Goal: Find specific page/section: Find specific page/section

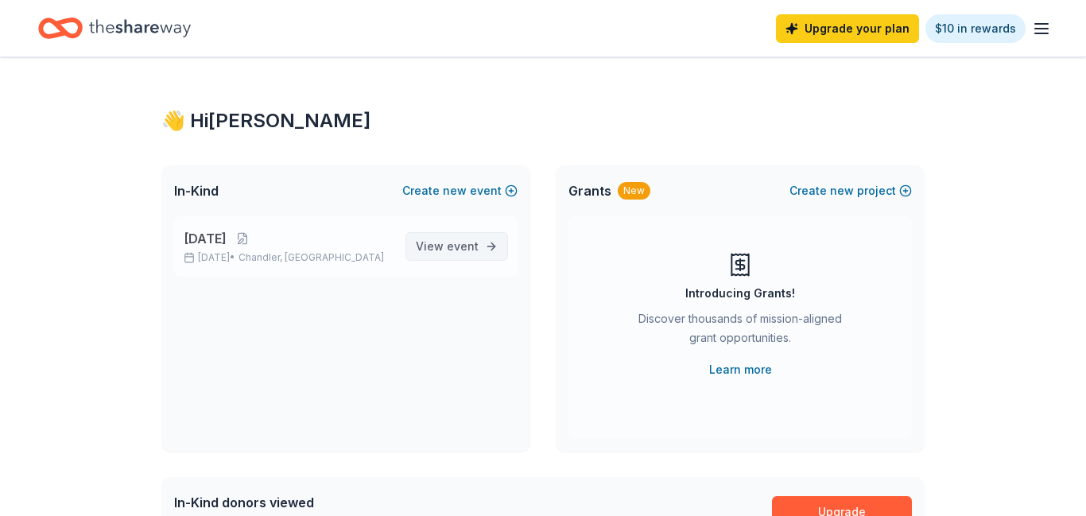
click at [474, 245] on span "event" at bounding box center [463, 246] width 32 height 14
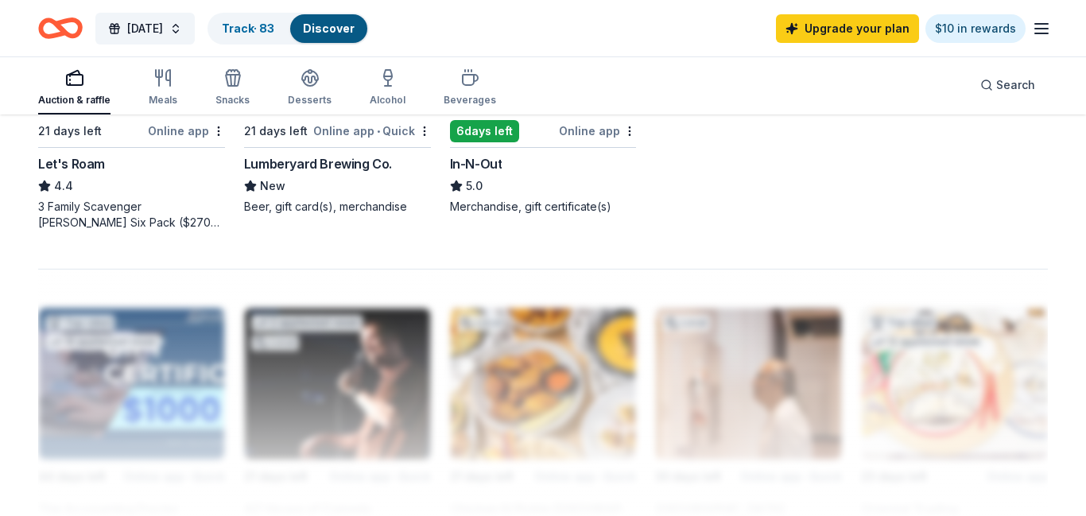
scroll to position [1252, 0]
